Goal: Transaction & Acquisition: Purchase product/service

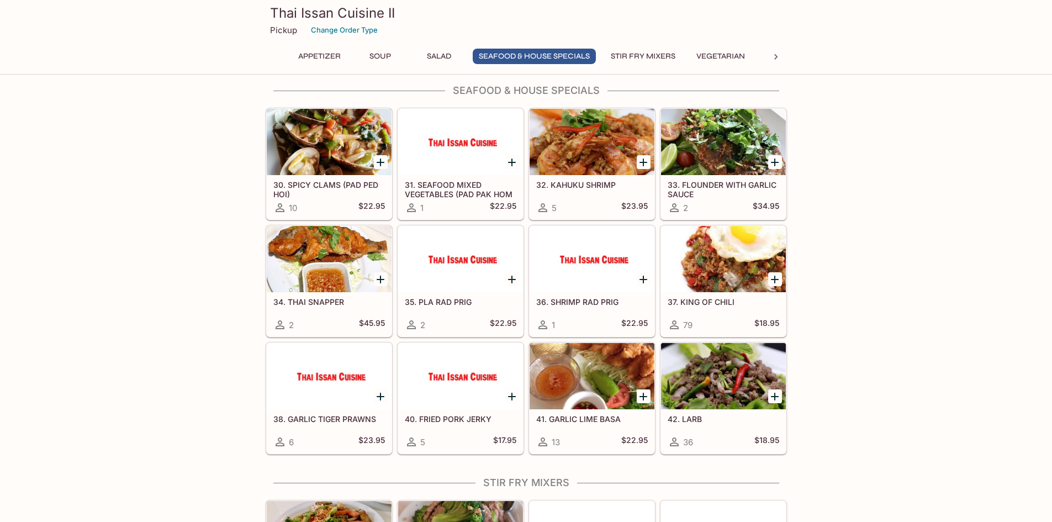
scroll to position [829, 0]
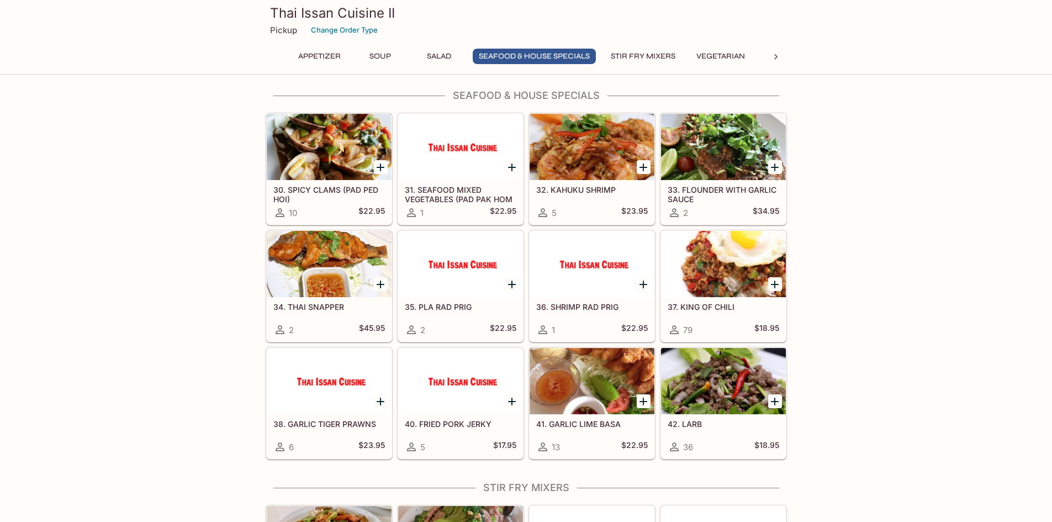
click at [696, 308] on h5 "37. KING OF CHILI" at bounding box center [724, 306] width 112 height 9
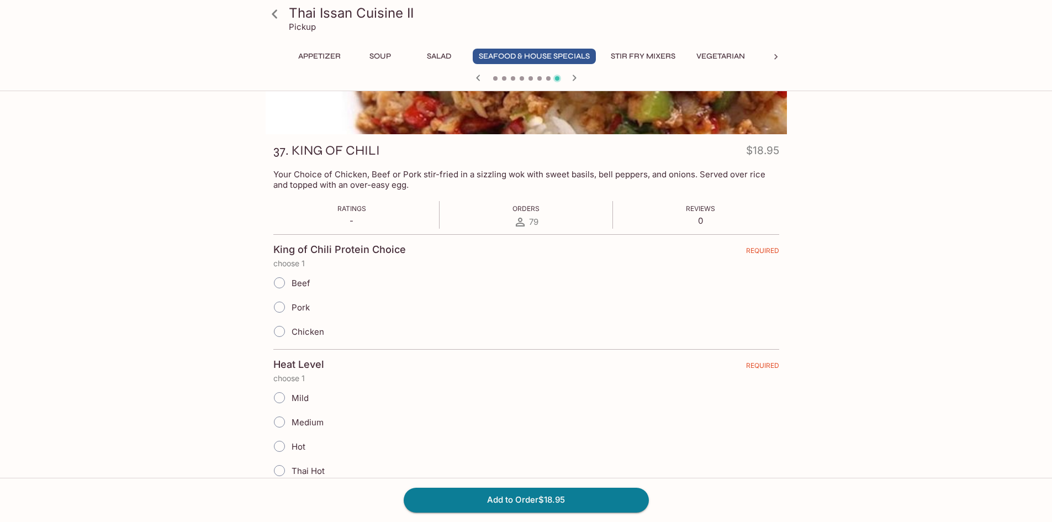
scroll to position [110, 0]
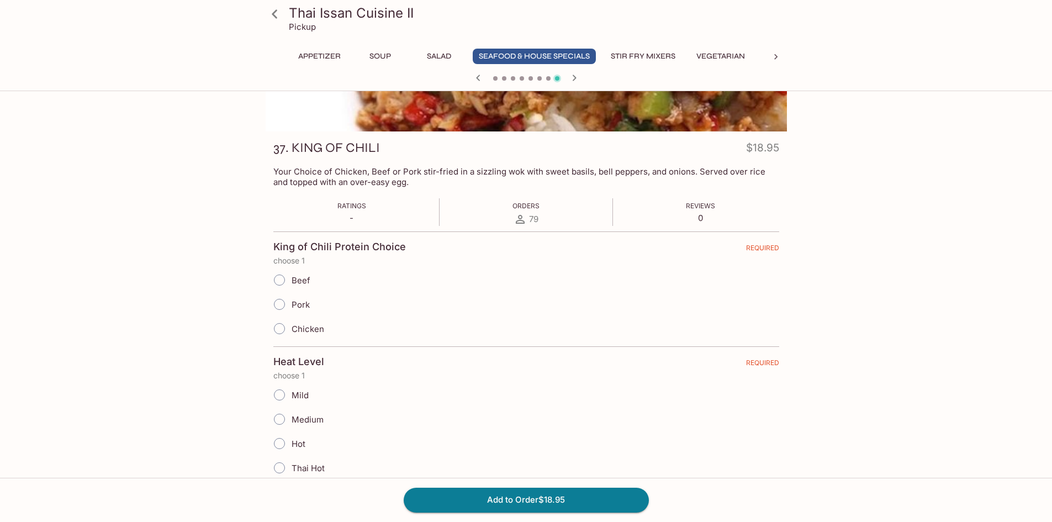
click at [275, 305] on input "Pork" at bounding box center [279, 304] width 23 height 23
radio input "true"
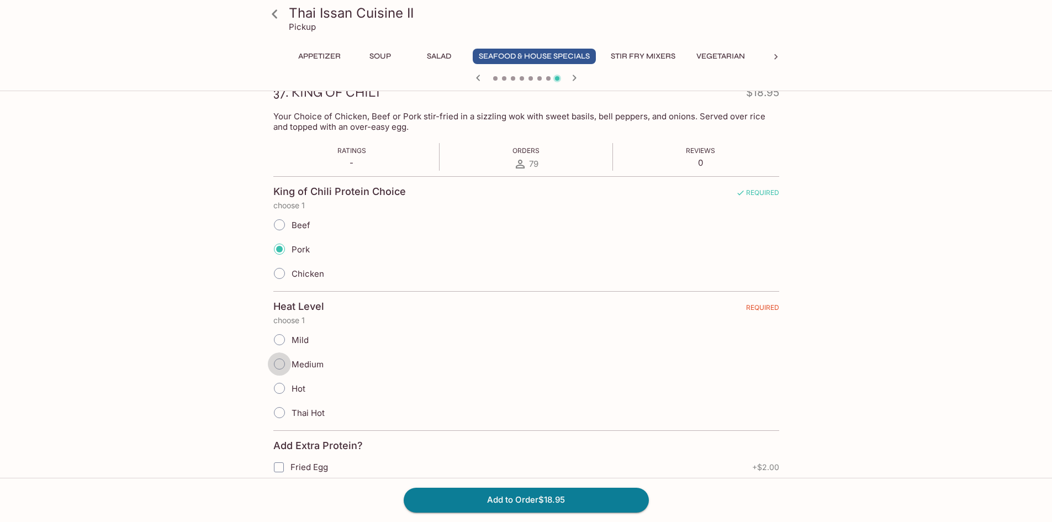
click at [283, 368] on input "Medium" at bounding box center [279, 363] width 23 height 23
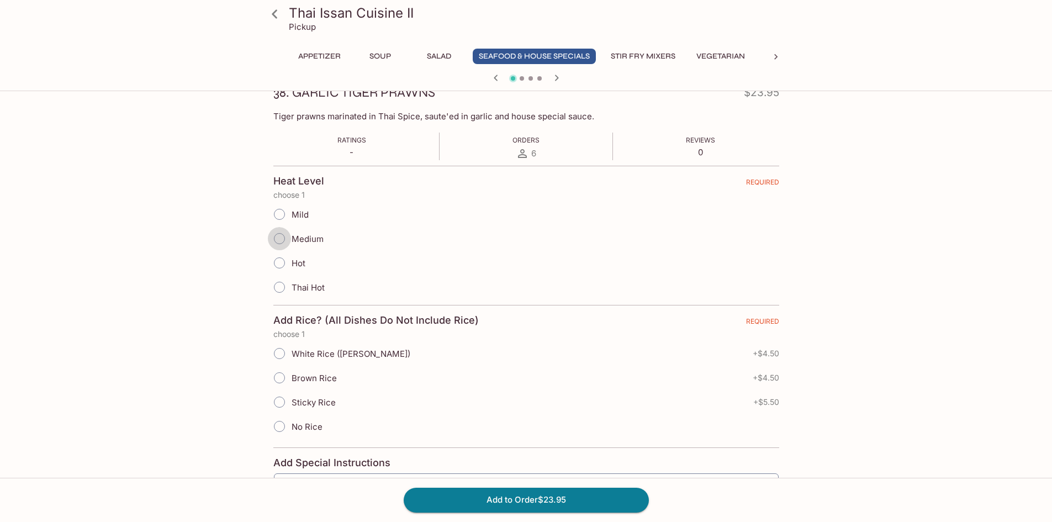
click at [275, 240] on input "Medium" at bounding box center [279, 238] width 23 height 23
radio input "true"
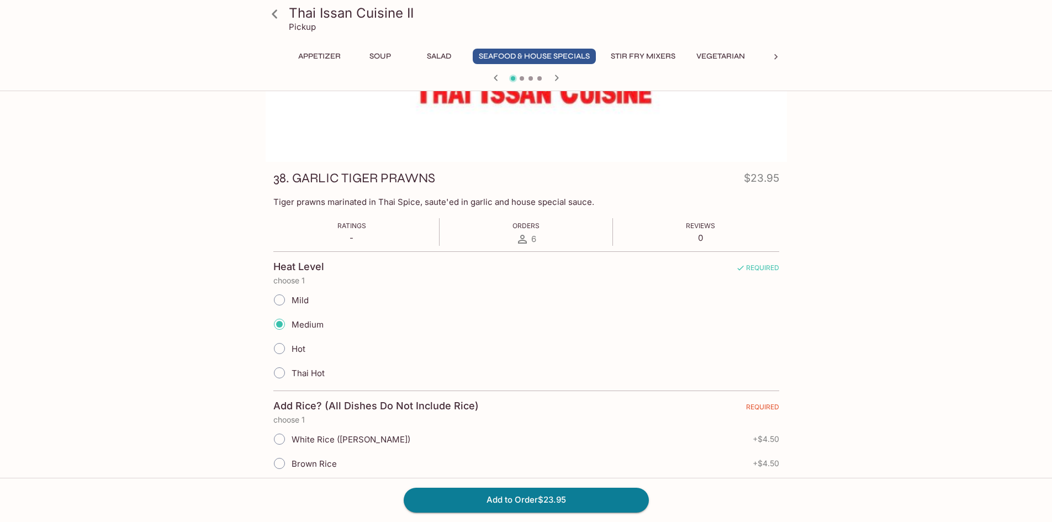
scroll to position [0, 0]
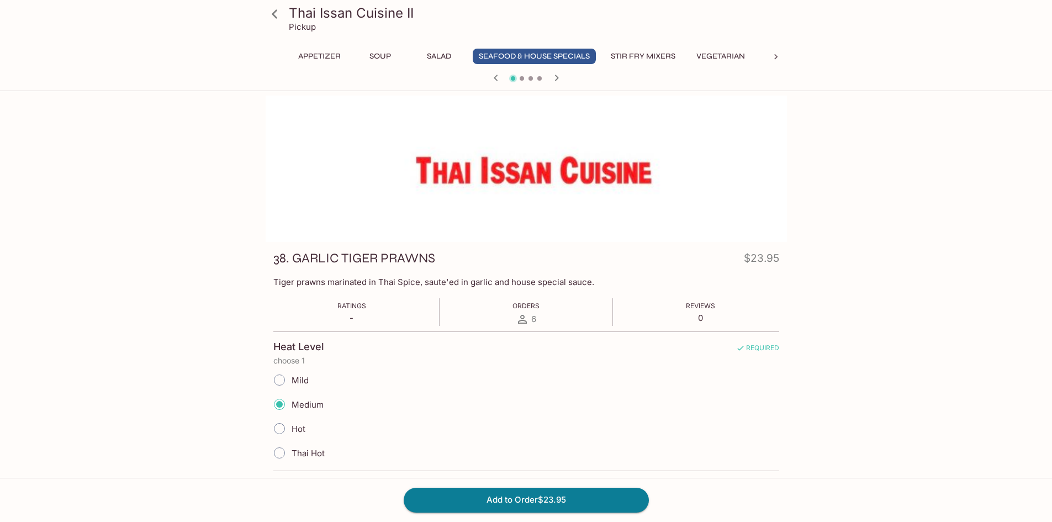
drag, startPoint x: 249, startPoint y: 136, endPoint x: 255, endPoint y: 124, distance: 13.1
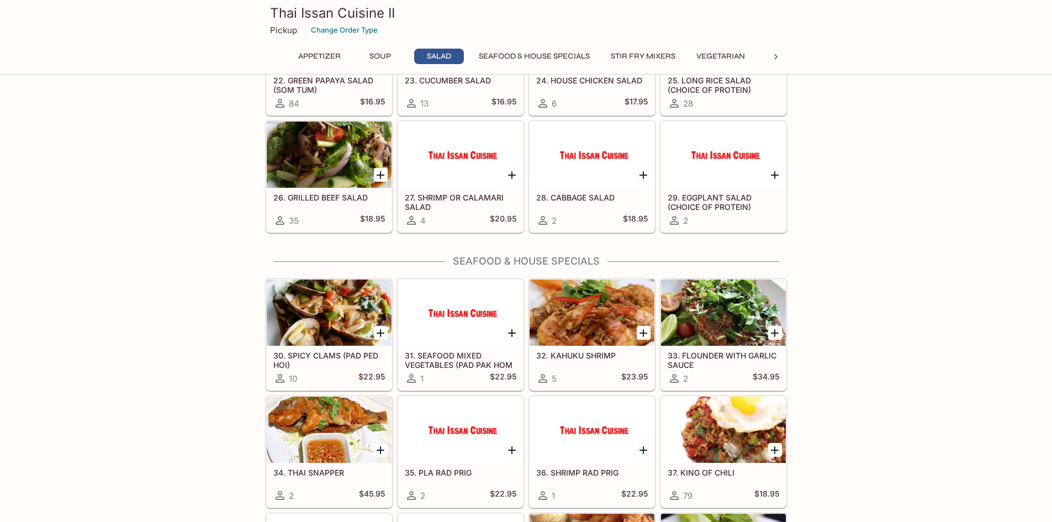
click at [552, 56] on button "Seafood & House Specials" at bounding box center [534, 56] width 123 height 15
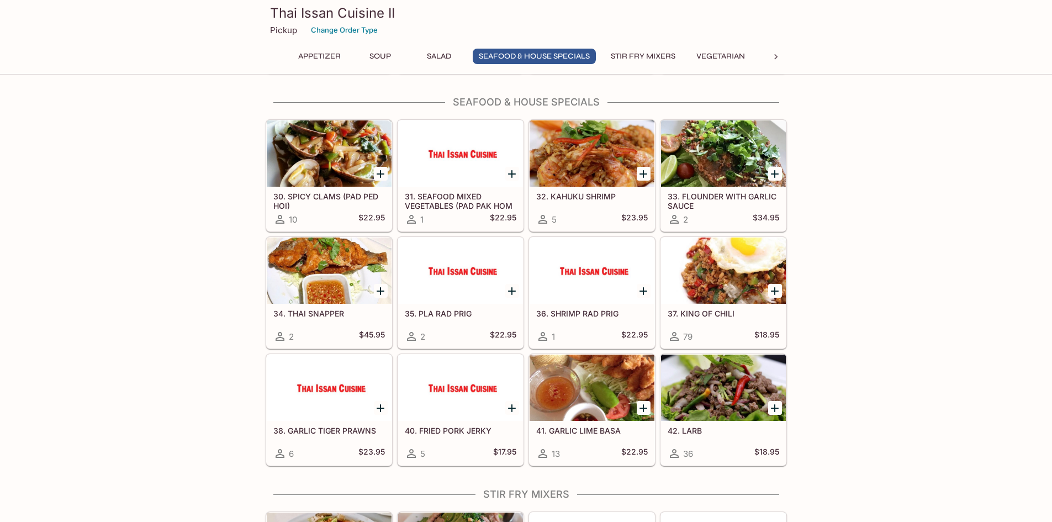
scroll to position [824, 0]
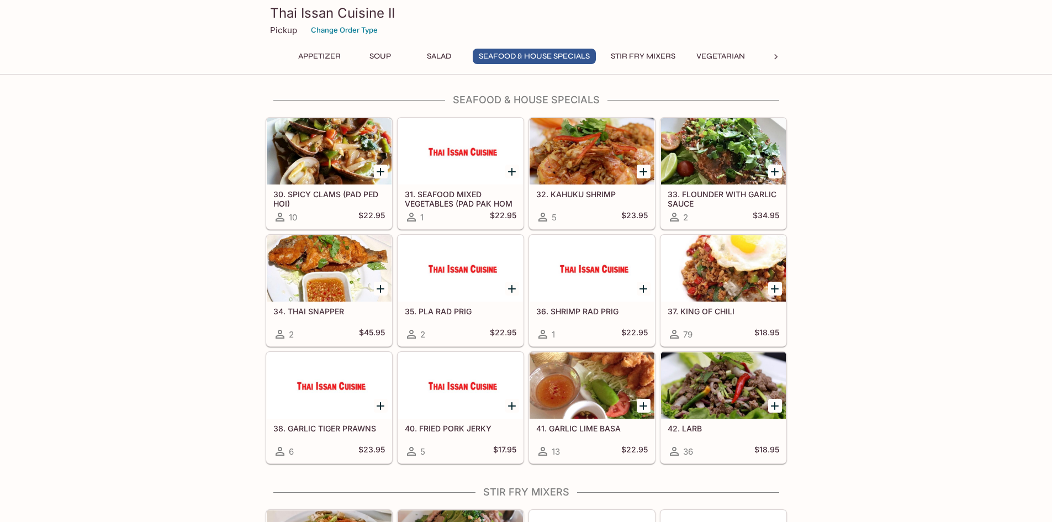
click at [706, 294] on div at bounding box center [723, 268] width 125 height 66
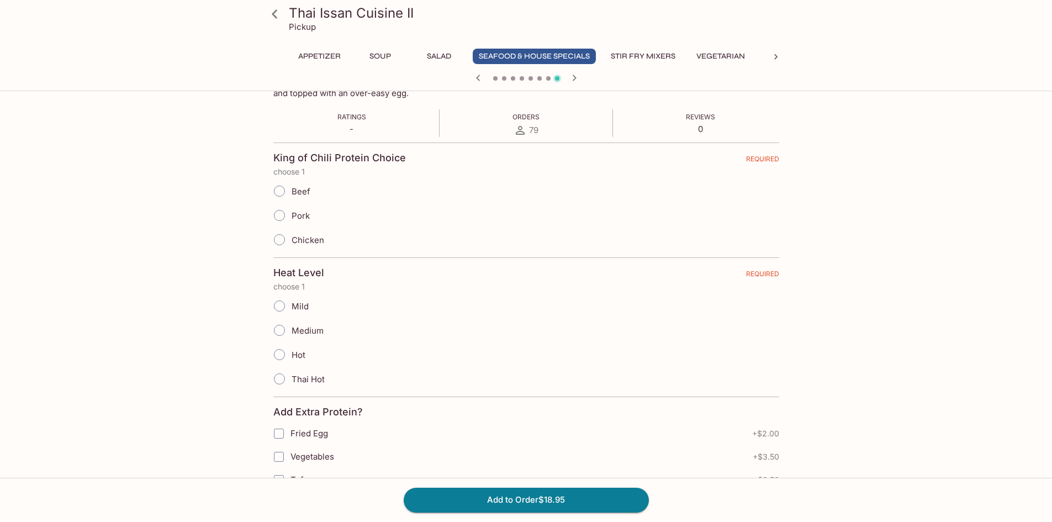
scroll to position [221, 0]
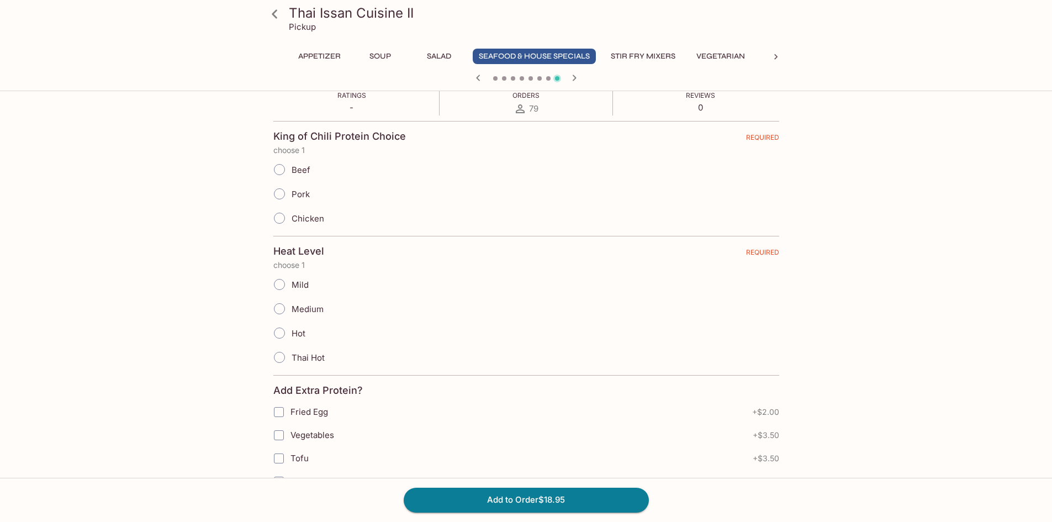
click at [290, 188] on input "Pork" at bounding box center [279, 193] width 23 height 23
radio input "true"
click at [273, 308] on input "Medium" at bounding box center [279, 308] width 23 height 23
radio input "true"
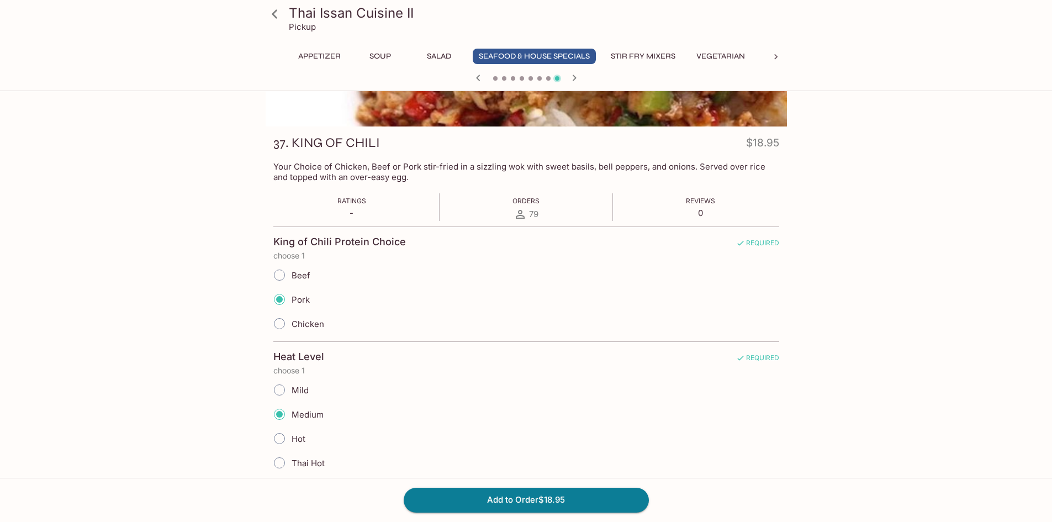
scroll to position [33, 0]
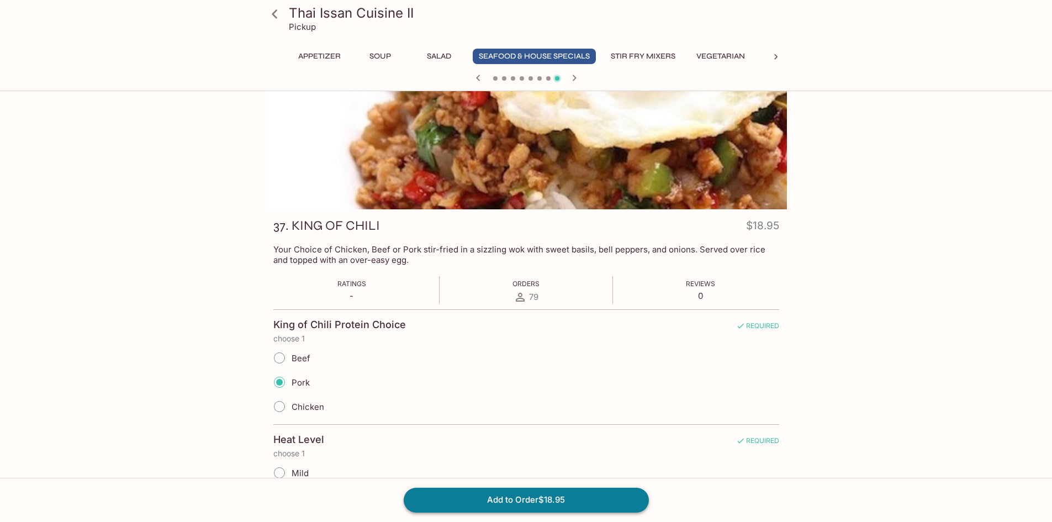
click at [569, 502] on button "Add to Order $18.95" at bounding box center [526, 500] width 245 height 24
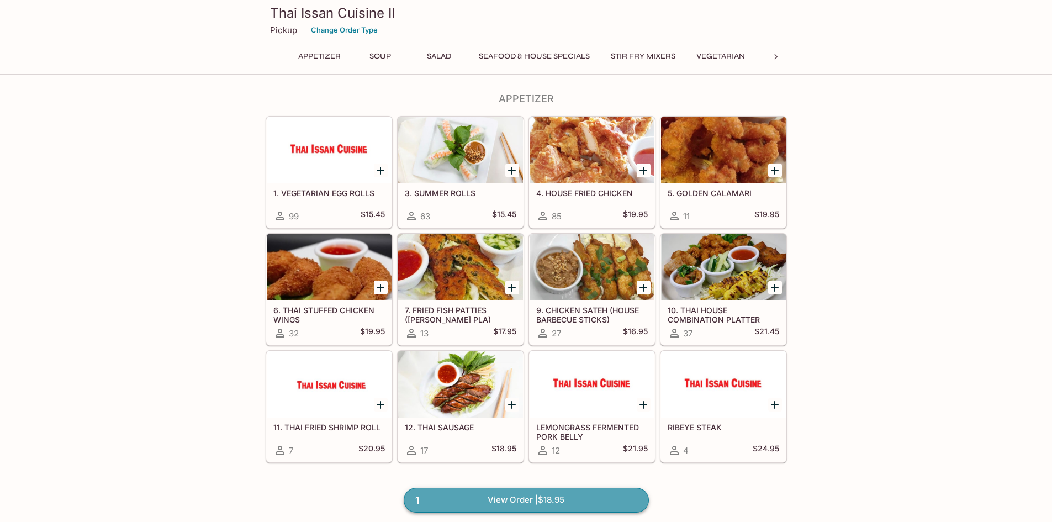
click at [569, 507] on link "1 View Order | $18.95" at bounding box center [526, 500] width 245 height 24
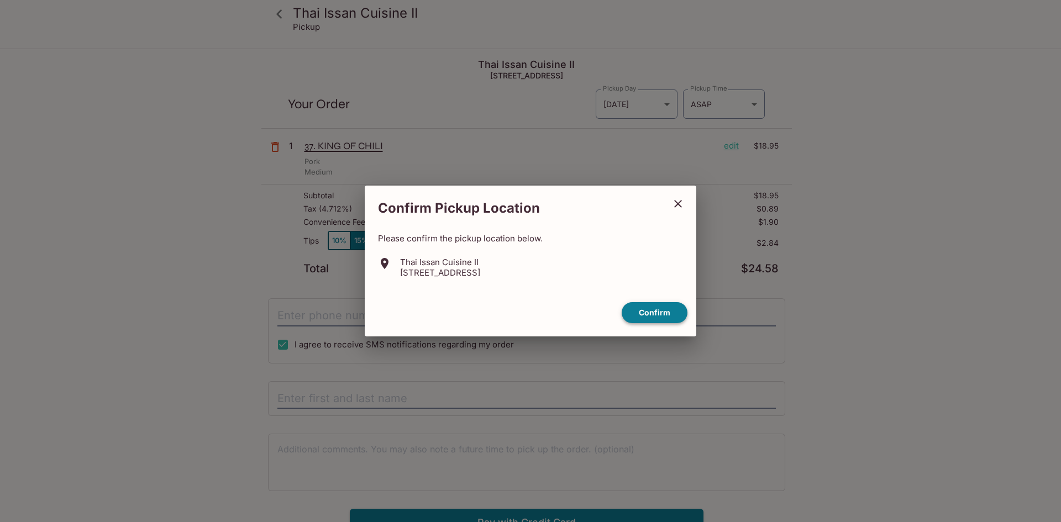
click at [639, 308] on button "Confirm" at bounding box center [654, 313] width 66 height 22
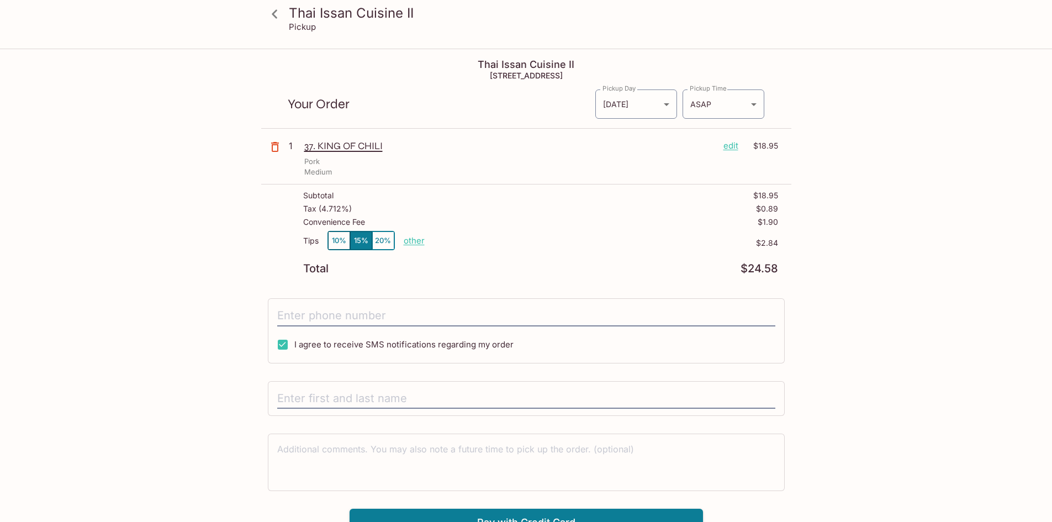
click at [410, 244] on p "other" at bounding box center [414, 240] width 21 height 10
drag, startPoint x: 472, startPoint y: 239, endPoint x: 653, endPoint y: 242, distance: 180.7
click at [650, 243] on div "Tips 10% 15% 20% Done 2.84 $2.84" at bounding box center [540, 247] width 475 height 33
type input "0.00"
click at [197, 268] on div "Thai Issan Cuisine II Pickup Thai Issan Cuisine II [STREET_ADDRESS] Your Order …" at bounding box center [526, 293] width 707 height 487
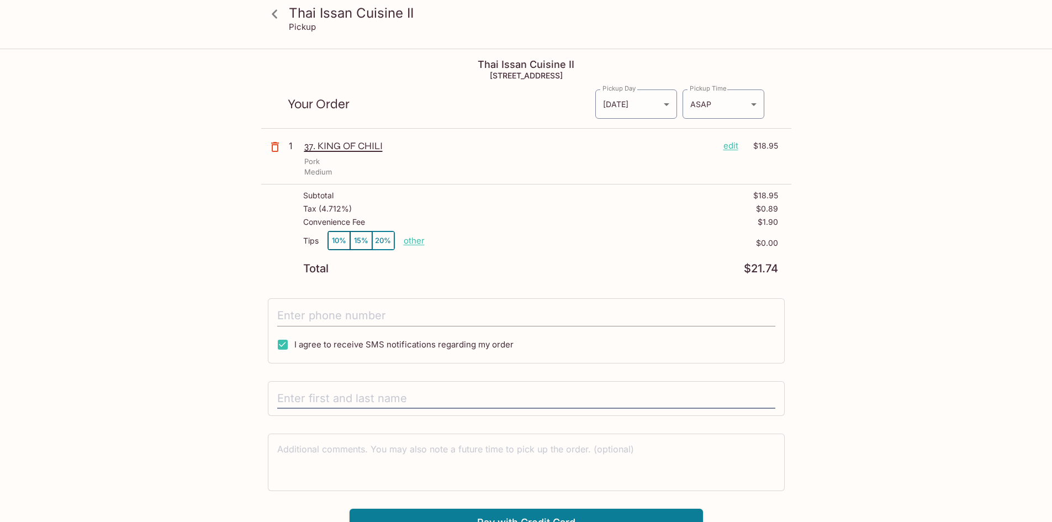
click at [310, 312] on input "tel" at bounding box center [526, 315] width 498 height 21
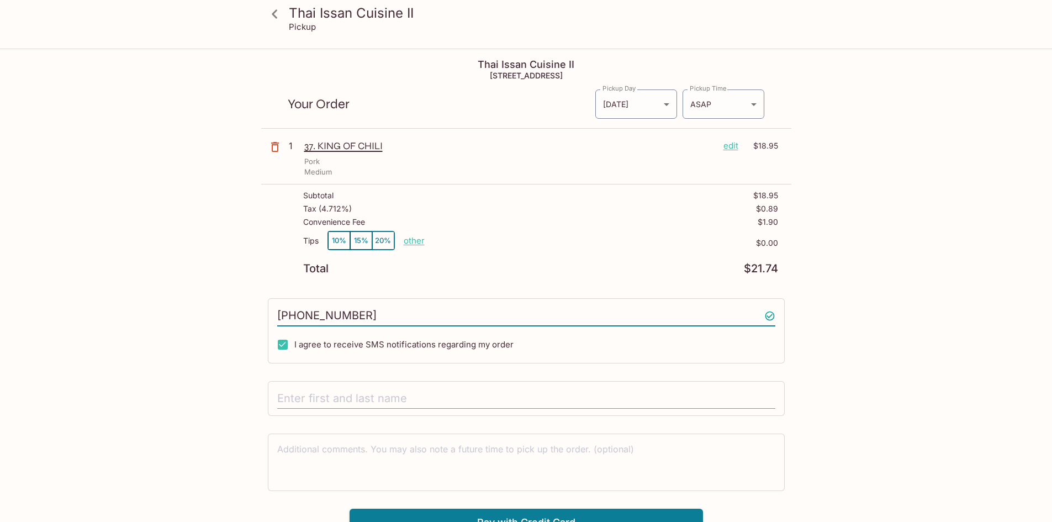
type input "[PHONE_NUMBER]"
click at [384, 397] on input "text" at bounding box center [526, 398] width 498 height 21
type input "[PERSON_NAME]"
click at [123, 383] on div "Thai Issan Cuisine II Pickup Thai Issan Cuisine II [STREET_ADDRESS] Your Order …" at bounding box center [526, 311] width 1052 height 522
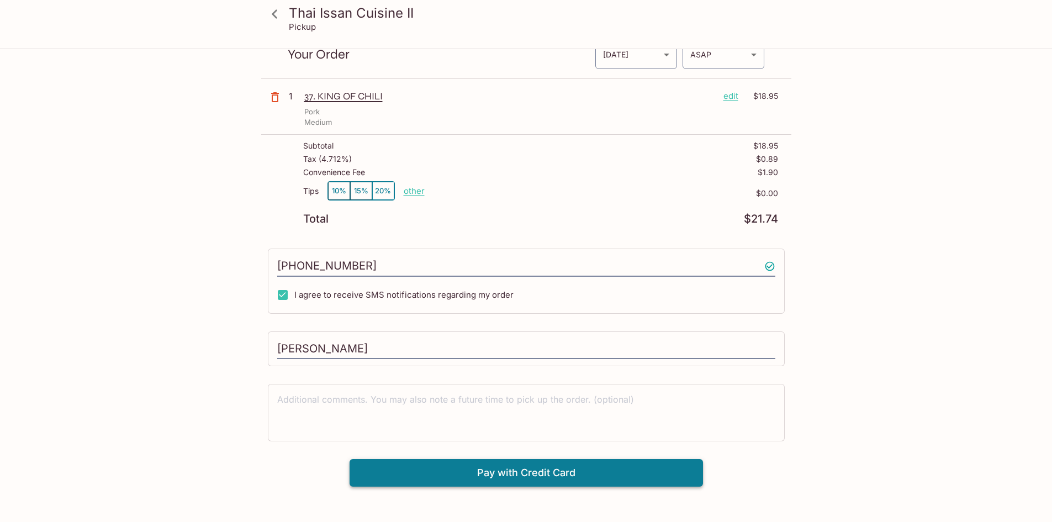
click at [426, 473] on button "Pay with Credit Card" at bounding box center [527, 473] width 354 height 28
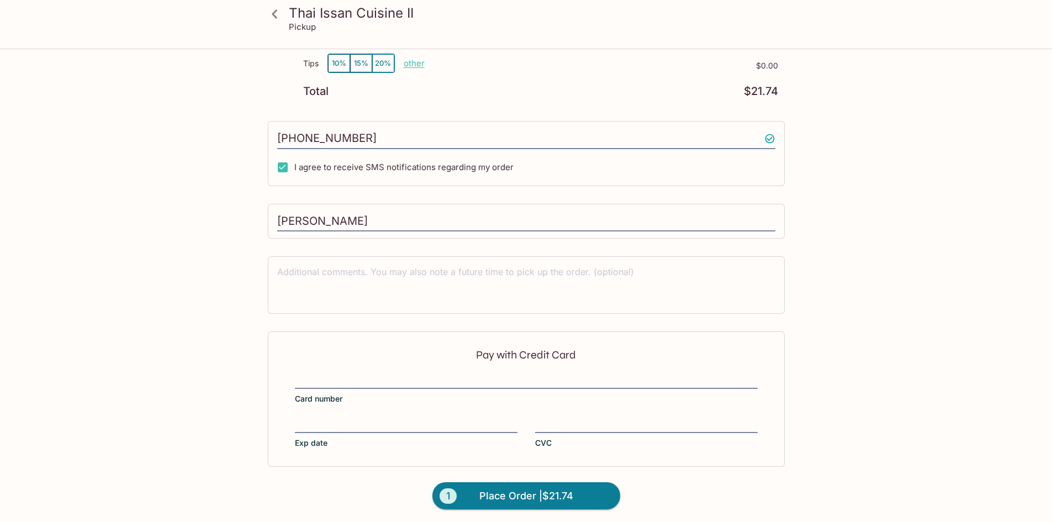
scroll to position [180, 0]
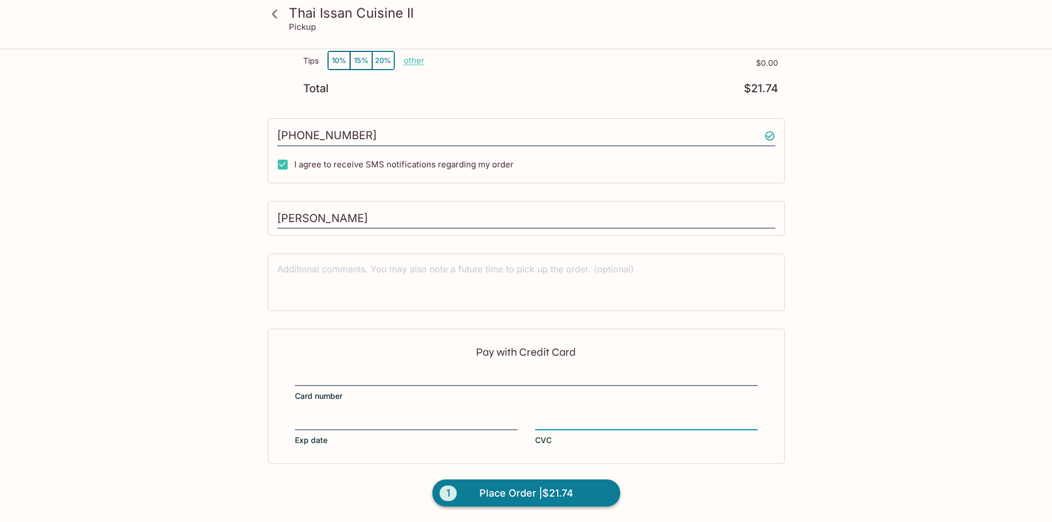
click at [495, 487] on span "Place Order | $21.74" at bounding box center [526, 493] width 94 height 18
